Goal: Task Accomplishment & Management: Complete application form

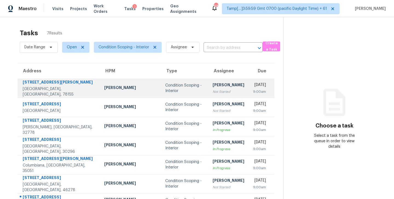
click at [212, 89] on div "[PERSON_NAME]" at bounding box center [228, 85] width 32 height 7
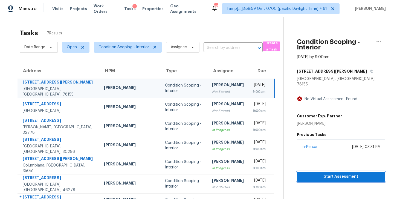
click at [337, 174] on span "Start Assessment" at bounding box center [341, 177] width 80 height 7
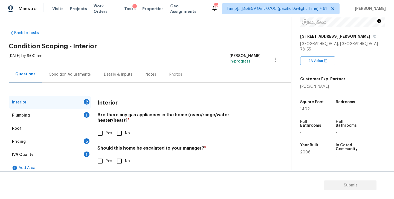
scroll to position [78, 0]
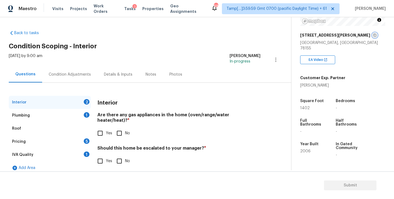
click at [373, 34] on icon "button" at bounding box center [374, 35] width 3 height 3
click at [119, 128] on input "No" at bounding box center [118, 133] width 11 height 11
checkbox input "true"
click at [121, 156] on input "No" at bounding box center [118, 161] width 11 height 11
checkbox input "true"
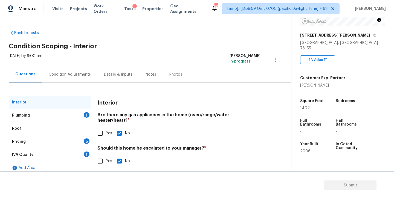
click at [45, 115] on div "Plumbing 1" at bounding box center [50, 115] width 82 height 13
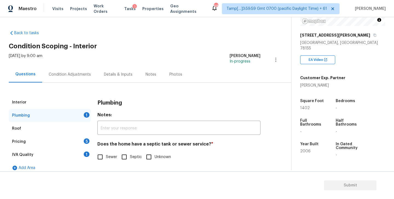
click at [100, 158] on input "Sewer" at bounding box center [99, 156] width 11 height 11
checkbox input "true"
click at [80, 157] on div "IVA Quality 1" at bounding box center [50, 154] width 82 height 13
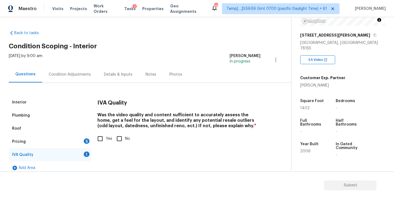
click at [102, 140] on input "Yes" at bounding box center [99, 138] width 11 height 11
checkbox input "true"
click at [77, 140] on div "Pricing 5" at bounding box center [50, 141] width 82 height 13
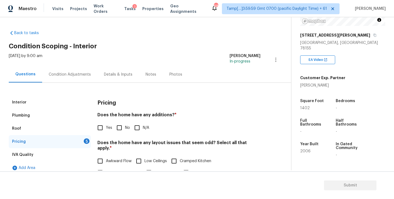
click at [118, 127] on input "No" at bounding box center [118, 127] width 11 height 11
checkbox input "true"
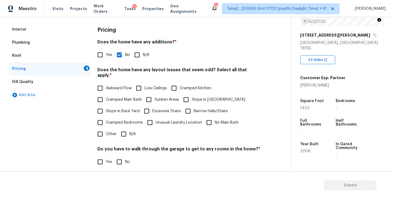
scroll to position [75, 0]
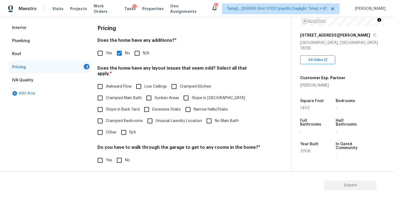
click at [121, 127] on input "N/A" at bounding box center [123, 132] width 11 height 11
checkbox input "true"
click at [120, 159] on input "No" at bounding box center [118, 160] width 11 height 11
checkbox input "true"
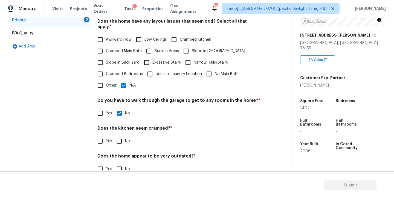
scroll to position [129, 0]
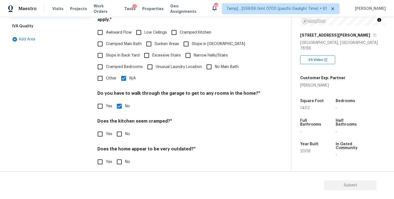
click at [119, 128] on input "No" at bounding box center [118, 133] width 11 height 11
checkbox input "true"
click at [119, 158] on input "No" at bounding box center [118, 161] width 11 height 11
checkbox input "true"
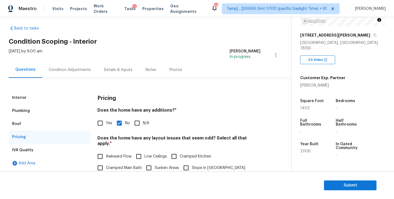
scroll to position [0, 0]
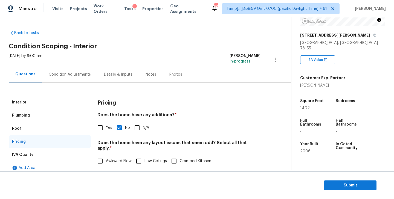
click at [58, 73] on div "Condition Adjustments" at bounding box center [70, 74] width 42 height 5
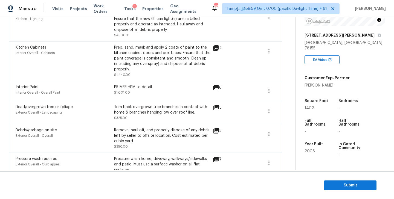
scroll to position [158, 0]
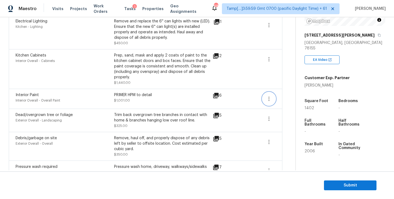
click at [268, 100] on icon "button" at bounding box center [268, 99] width 7 height 7
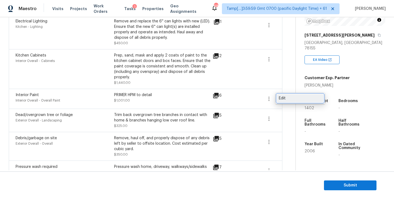
click at [290, 99] on div "Edit" at bounding box center [300, 98] width 43 height 5
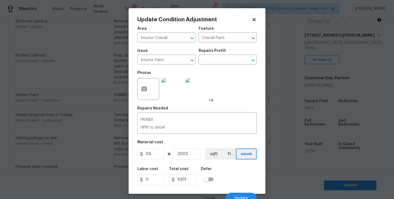
click at [255, 18] on icon at bounding box center [254, 19] width 5 height 5
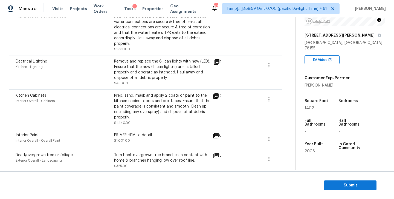
scroll to position [116, 0]
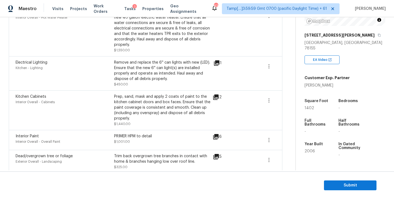
click at [218, 97] on icon at bounding box center [215, 97] width 5 height 5
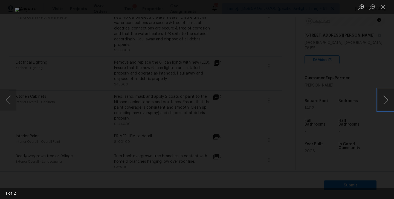
click at [384, 102] on button "Next image" at bounding box center [385, 100] width 16 height 22
click at [386, 6] on button "Close lightbox" at bounding box center [382, 7] width 11 height 10
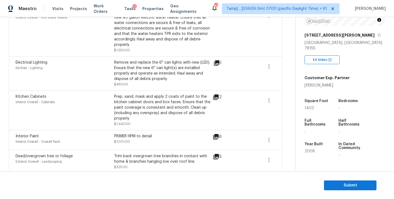
scroll to position [112, 0]
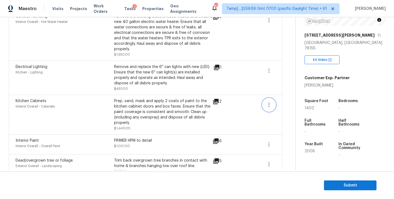
click at [268, 105] on icon "button" at bounding box center [268, 105] width 7 height 7
click at [289, 103] on div "Edit" at bounding box center [300, 103] width 43 height 5
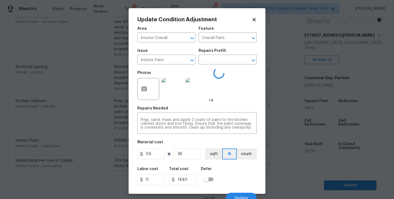
type input "Cabinets"
type input "Kitchen Cabinets"
type input "40"
click at [146, 89] on icon "button" at bounding box center [143, 88] width 5 height 5
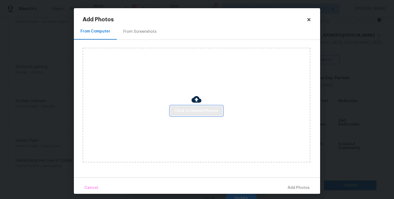
click at [199, 113] on span "Click to Upload Photos" at bounding box center [196, 111] width 44 height 7
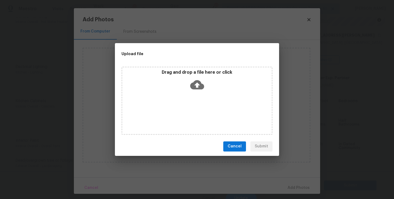
click at [197, 88] on icon at bounding box center [197, 84] width 14 height 9
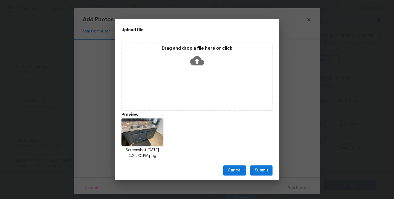
click at [259, 169] on span "Submit" at bounding box center [261, 170] width 13 height 7
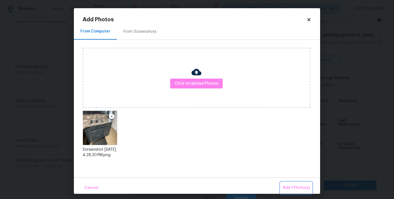
click at [293, 183] on button "Add 1 Photo(s)" at bounding box center [295, 188] width 31 height 12
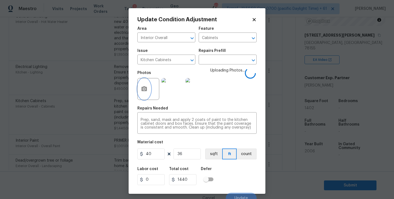
scroll to position [5, 0]
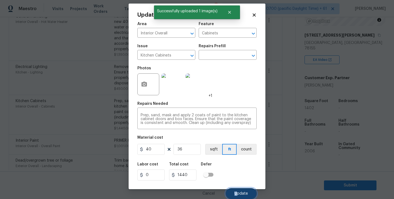
click at [237, 192] on span "Update" at bounding box center [240, 194] width 13 height 4
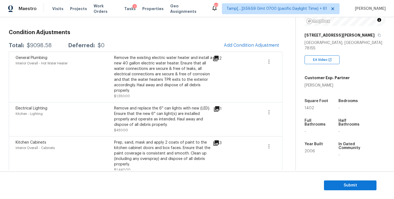
scroll to position [67, 0]
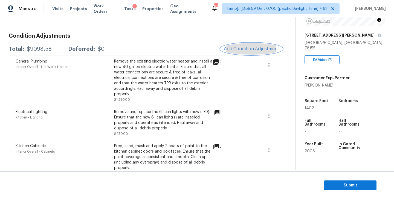
click at [242, 48] on span "Add Condition Adjustment" at bounding box center [251, 48] width 55 height 5
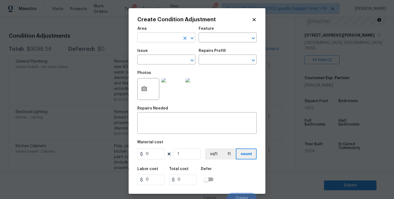
click at [175, 38] on input "text" at bounding box center [158, 38] width 43 height 8
click at [173, 56] on li "Interior Overall" at bounding box center [166, 59] width 58 height 9
type input "Interior Overall"
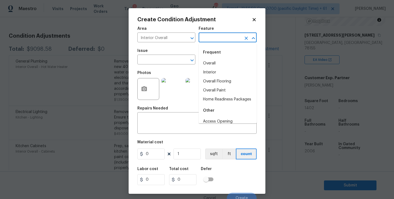
click at [207, 40] on input "text" at bounding box center [219, 38] width 43 height 8
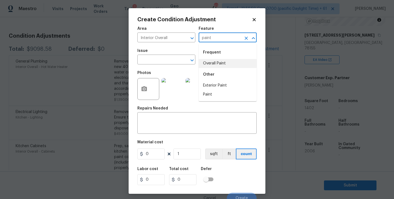
click at [209, 62] on li "Overall Paint" at bounding box center [227, 63] width 58 height 9
type input "Overall Paint"
click at [172, 62] on input "text" at bounding box center [158, 60] width 43 height 8
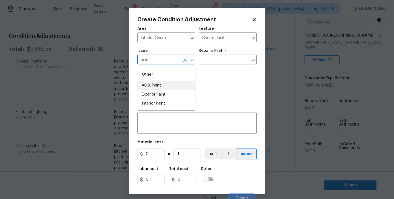
click at [169, 84] on li "ACQ: Paint" at bounding box center [166, 85] width 58 height 9
click at [253, 60] on icon "Open" at bounding box center [253, 60] width 7 height 7
type input "ACQ: Paint"
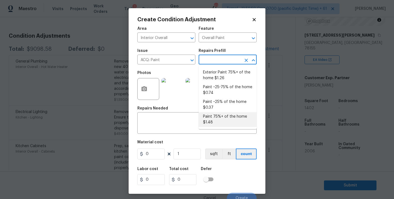
click at [216, 119] on li "Paint 75%+ of the home $1.48" at bounding box center [227, 119] width 58 height 15
type input "Acquisition"
type textarea "Acquisition Scope: 75%+ of the home will likely require interior paint"
type input "1.48"
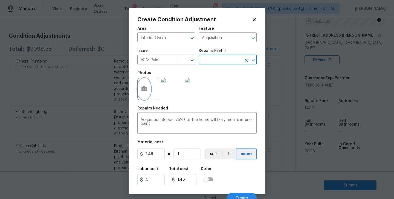
click at [144, 91] on icon "button" at bounding box center [143, 88] width 5 height 5
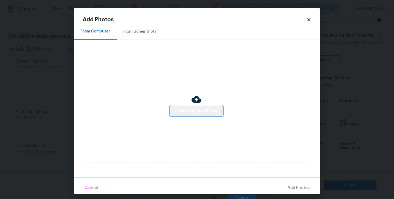
click at [191, 110] on span "Click to Upload Photos" at bounding box center [196, 111] width 44 height 7
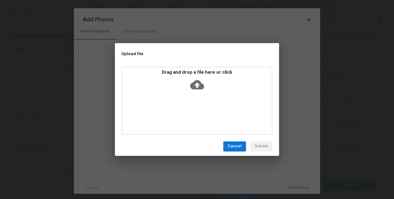
click at [199, 87] on icon at bounding box center [197, 84] width 14 height 9
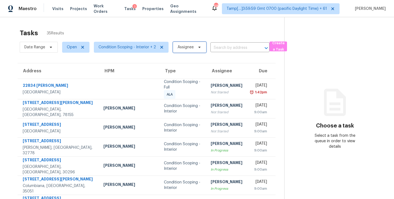
click at [197, 48] on icon at bounding box center [199, 47] width 4 height 4
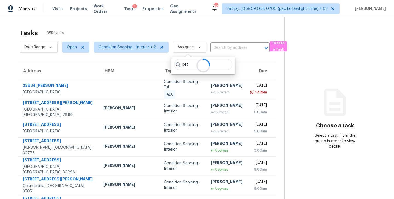
type input "pra"
click at [222, 63] on div at bounding box center [203, 65] width 64 height 17
click at [209, 35] on div "Tasks 35 Results" at bounding box center [152, 33] width 264 height 14
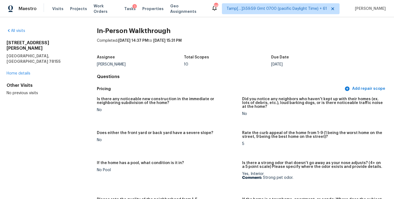
click at [167, 140] on div "No" at bounding box center [167, 140] width 141 height 4
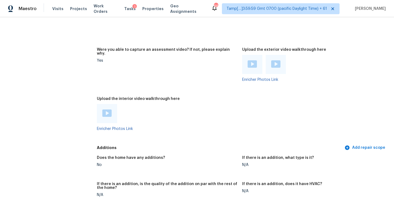
scroll to position [1013, 0]
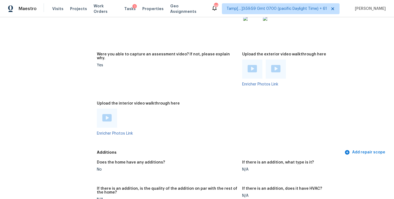
click at [107, 114] on img at bounding box center [106, 117] width 9 height 7
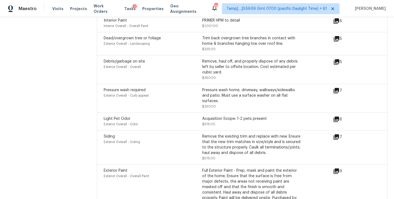
scroll to position [55, 0]
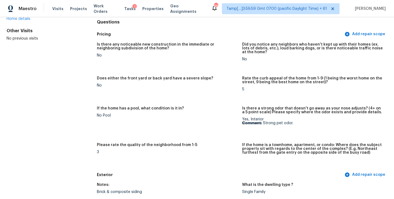
click at [230, 54] on div "No" at bounding box center [167, 56] width 141 height 4
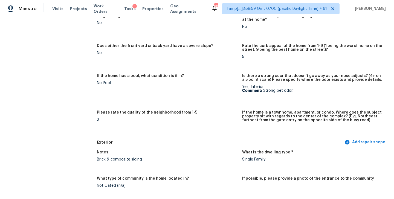
scroll to position [88, 0]
click at [212, 90] on figure "If the home has a pool, what condition is it in? No Pool" at bounding box center [169, 89] width 145 height 30
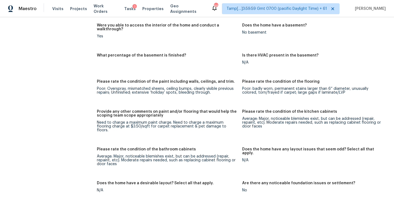
scroll to position [755, 0]
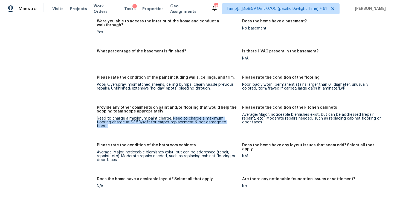
drag, startPoint x: 172, startPoint y: 110, endPoint x: 220, endPoint y: 117, distance: 48.4
click at [220, 117] on figure "Provide any other comments on paint and/or flooring that would help the scoping…" at bounding box center [169, 121] width 145 height 31
copy div "Need to charge a maximum flooring charge at $3.50/sqft for carpet replacement &…"
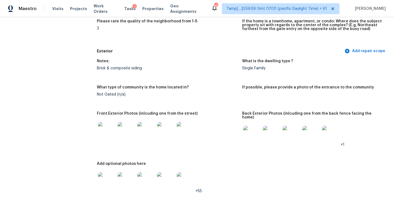
scroll to position [0, 0]
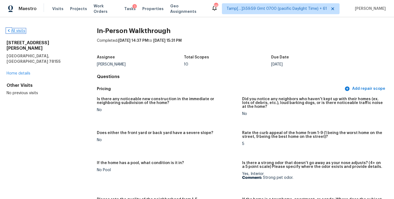
click at [14, 30] on link "All visits" at bounding box center [16, 31] width 19 height 4
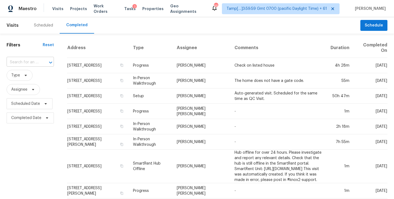
click at [32, 62] on input "text" at bounding box center [23, 62] width 32 height 8
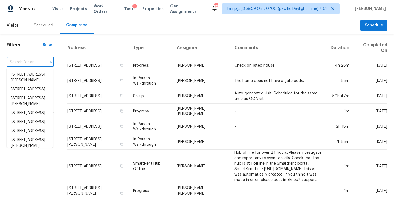
paste input "239 Penwood Ln, Lexington, SC 29072"
type input "239 Penwood Ln, Lexington, SC 29072"
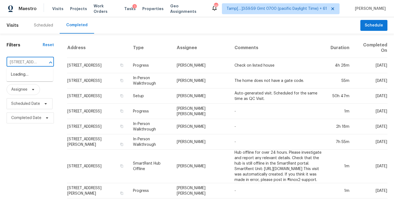
scroll to position [0, 41]
click at [29, 76] on li "239 Penwood Ln, Lexington, SC 29072" at bounding box center [30, 74] width 46 height 9
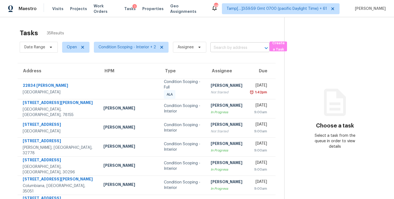
click at [226, 46] on input "text" at bounding box center [232, 48] width 44 height 8
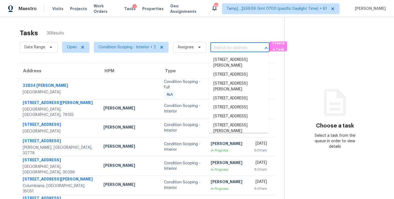
paste input "[STREET_ADDRESS]"
type input "[STREET_ADDRESS]"
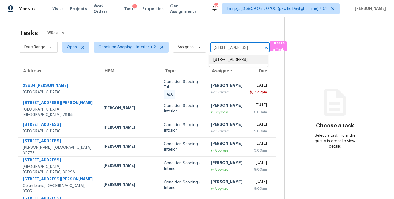
click at [233, 65] on li "[STREET_ADDRESS]" at bounding box center [238, 59] width 59 height 9
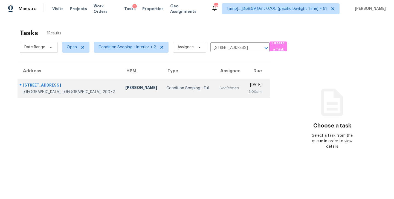
click at [215, 93] on td "Unclaimed" at bounding box center [229, 88] width 29 height 19
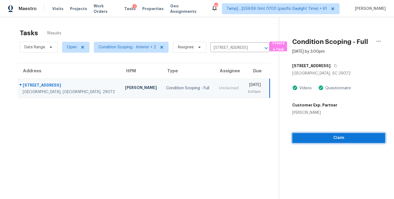
click at [335, 139] on span "Claim" at bounding box center [338, 138] width 84 height 7
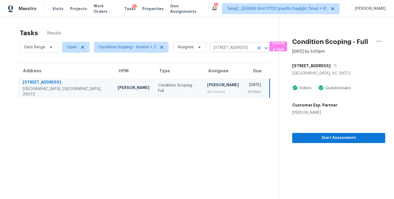
click at [258, 50] on icon "Clear" at bounding box center [258, 47] width 5 height 5
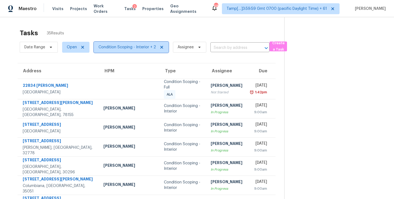
click at [124, 45] on span "Condition Scoping - Interior + 2" at bounding box center [126, 47] width 57 height 5
click at [127, 32] on div "Tasks 35 Results" at bounding box center [152, 33] width 264 height 14
